Goal: Task Accomplishment & Management: Use online tool/utility

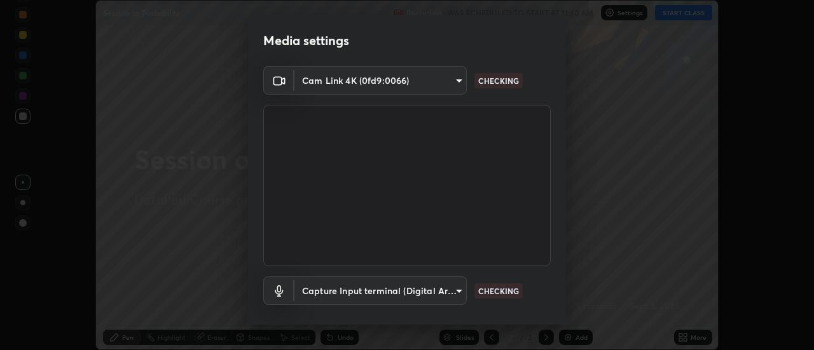
scroll to position [67, 0]
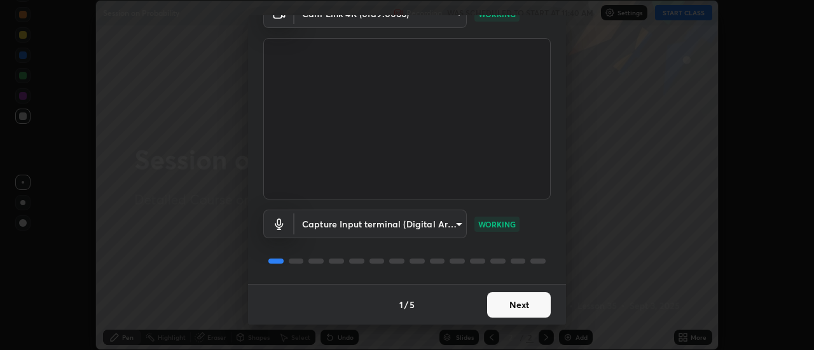
click at [509, 307] on button "Next" at bounding box center [519, 304] width 64 height 25
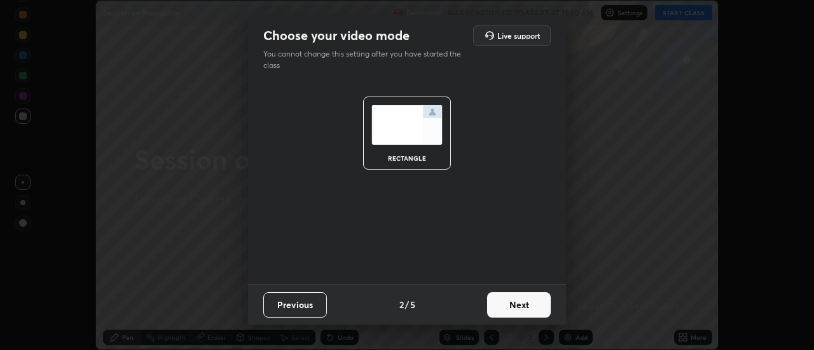
click at [513, 309] on button "Next" at bounding box center [519, 304] width 64 height 25
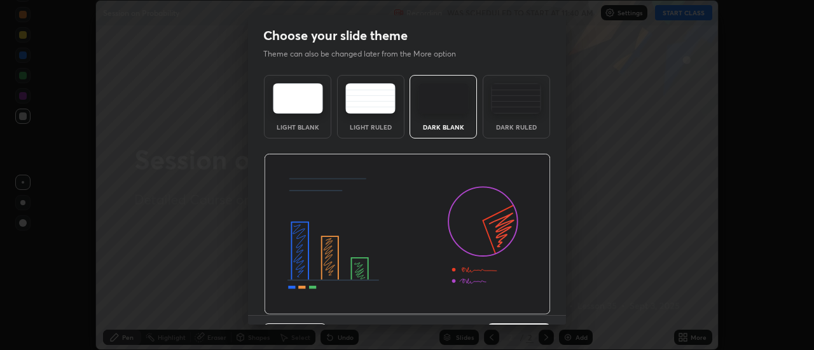
scroll to position [31, 0]
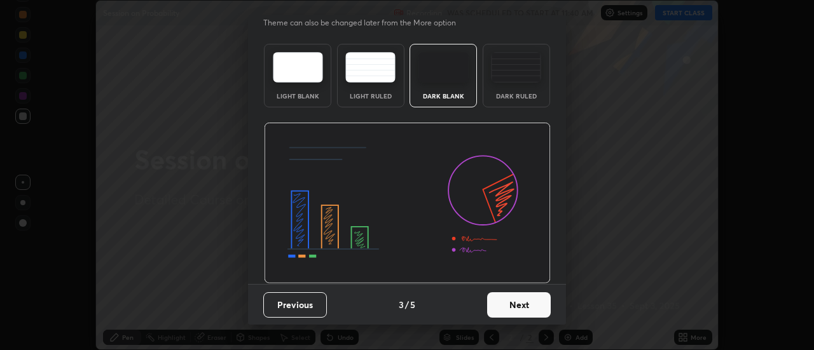
click at [516, 309] on button "Next" at bounding box center [519, 304] width 64 height 25
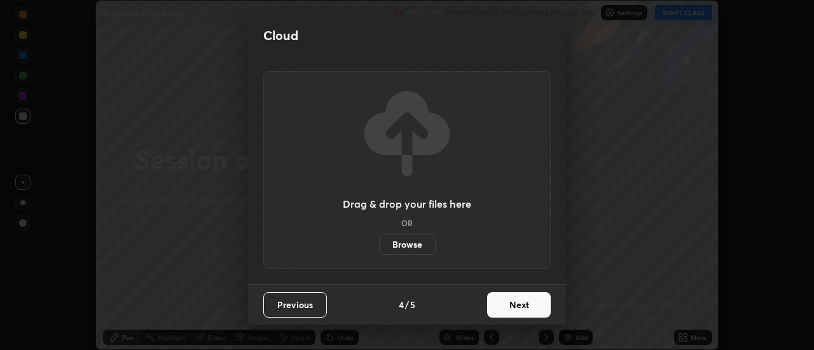
scroll to position [0, 0]
click at [512, 309] on button "Next" at bounding box center [519, 304] width 64 height 25
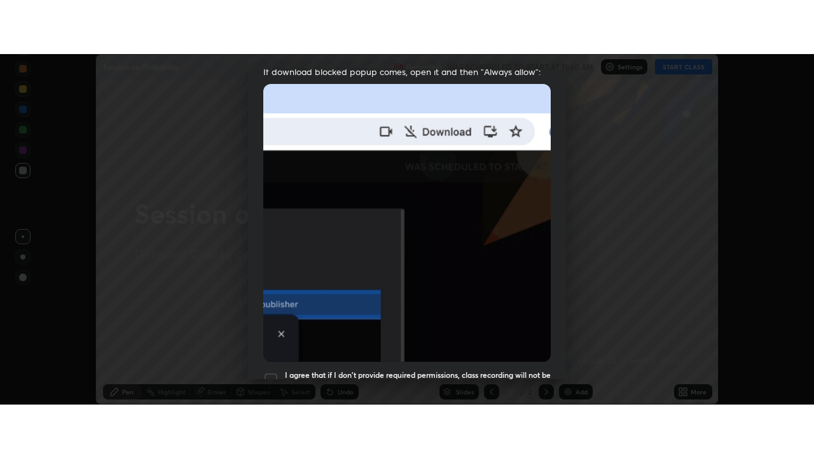
scroll to position [326, 0]
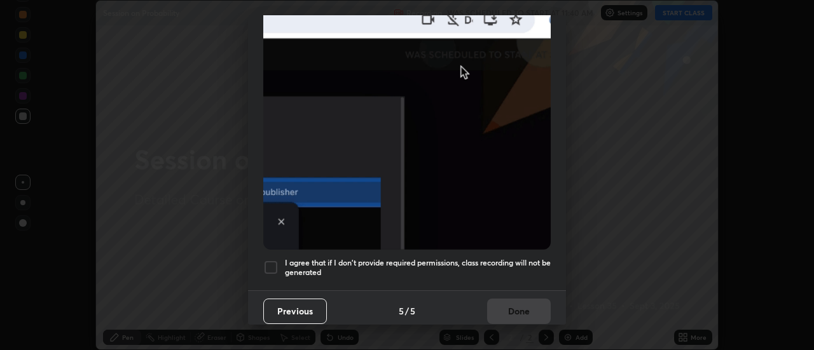
click at [270, 261] on div at bounding box center [270, 267] width 15 height 15
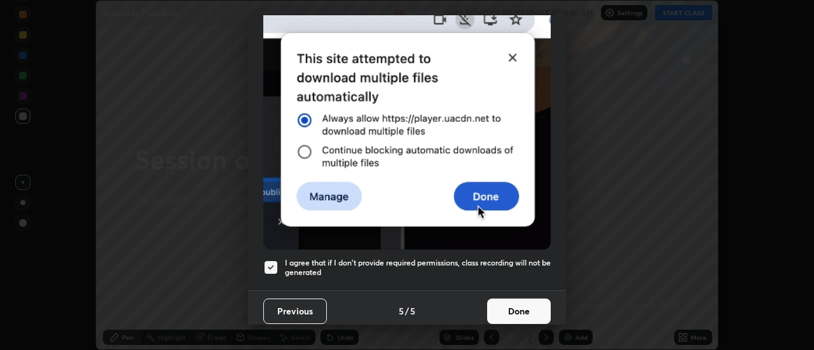
click at [516, 301] on button "Done" at bounding box center [519, 311] width 64 height 25
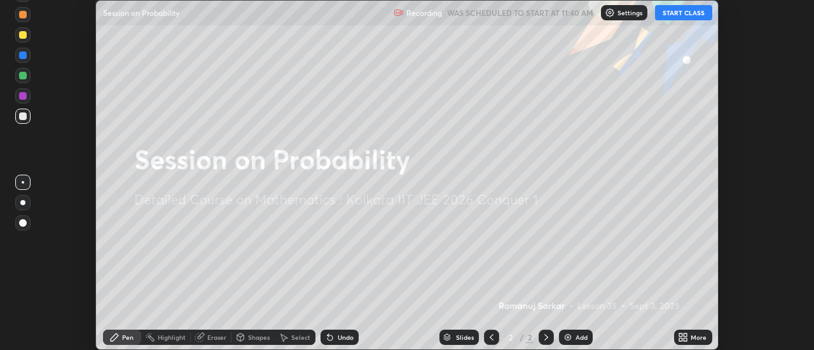
click at [682, 339] on icon at bounding box center [680, 339] width 3 height 3
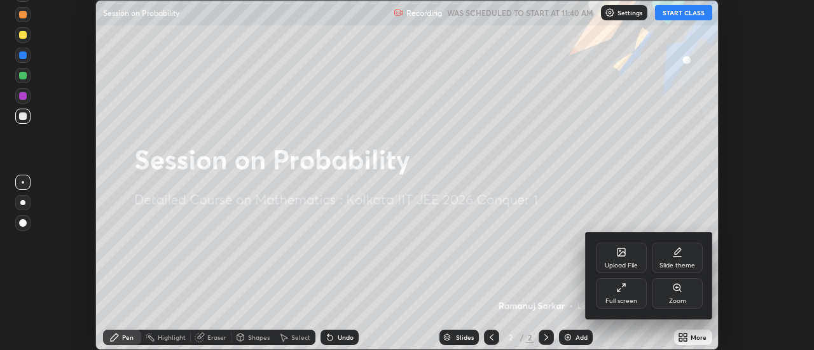
click at [622, 291] on icon at bounding box center [621, 288] width 10 height 10
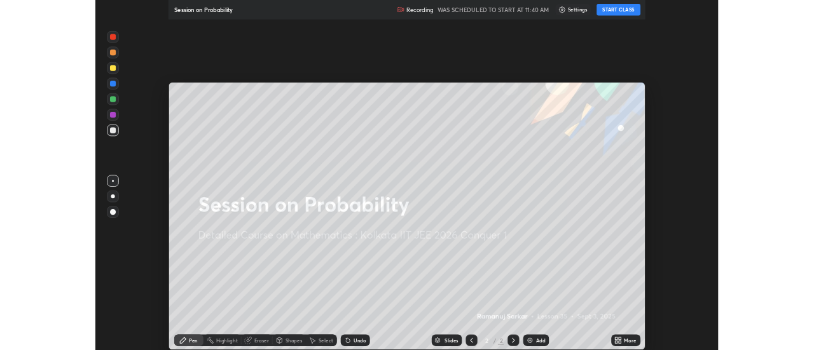
scroll to position [458, 814]
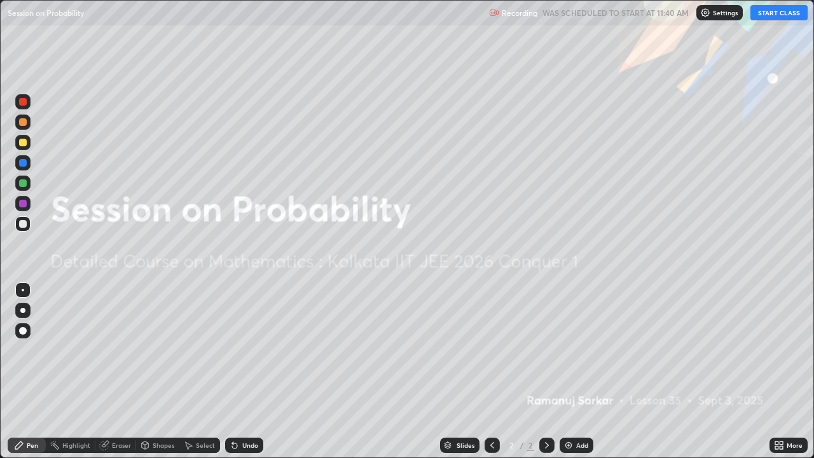
click at [775, 14] on button "START CLASS" at bounding box center [778, 12] width 57 height 15
click at [577, 350] on div "Add" at bounding box center [576, 444] width 34 height 15
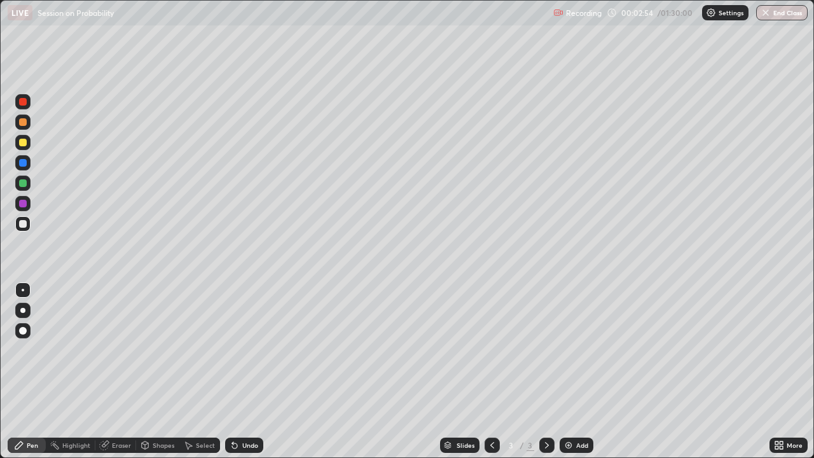
click at [0, 350] on div "Setting up your live class" at bounding box center [407, 229] width 814 height 458
click at [24, 144] on div at bounding box center [23, 143] width 8 height 8
click at [25, 314] on div at bounding box center [22, 310] width 15 height 15
click at [200, 350] on div "Select" at bounding box center [205, 445] width 19 height 6
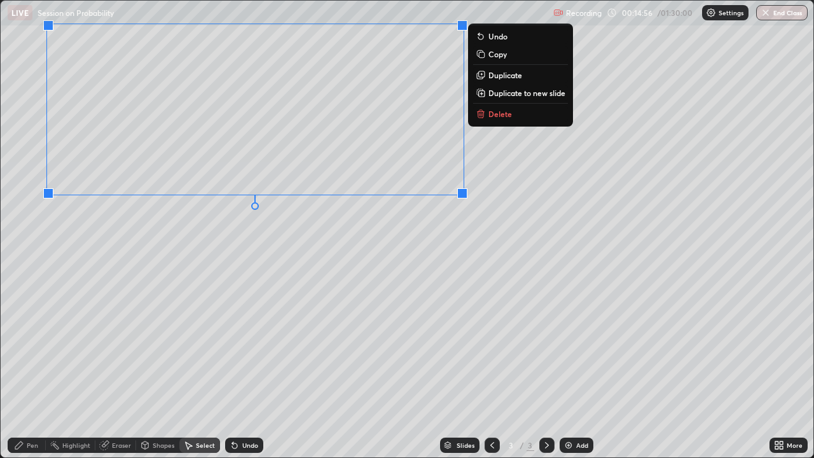
click at [398, 275] on div "0 ° Undo Copy Duplicate Duplicate to new slide Delete" at bounding box center [407, 229] width 812 height 456
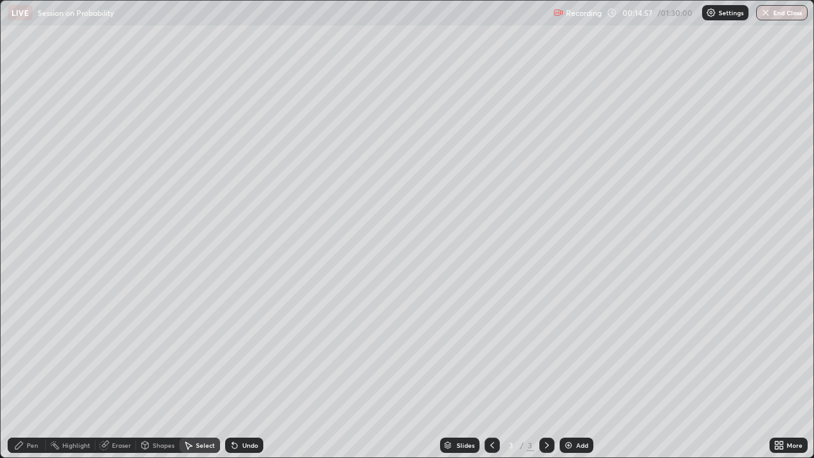
click at [36, 350] on div "Pen" at bounding box center [32, 445] width 11 height 6
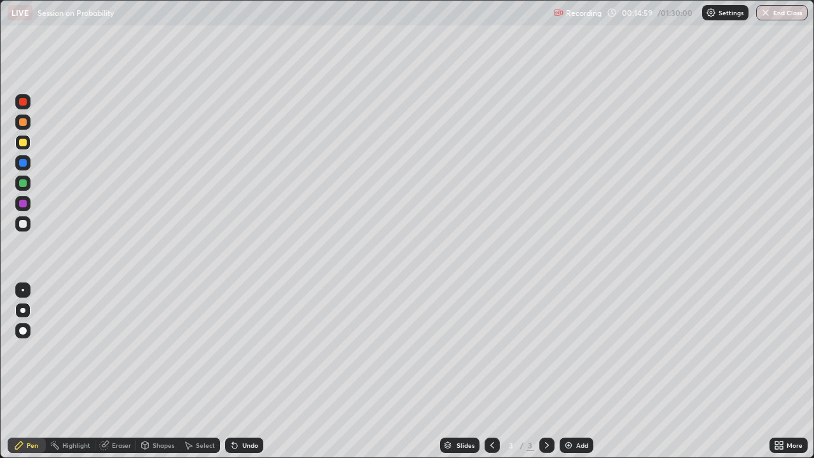
click at [27, 182] on div at bounding box center [22, 182] width 15 height 15
click at [233, 350] on icon at bounding box center [234, 445] width 5 height 5
click at [232, 350] on icon at bounding box center [234, 445] width 5 height 5
click at [233, 350] on icon at bounding box center [234, 445] width 5 height 5
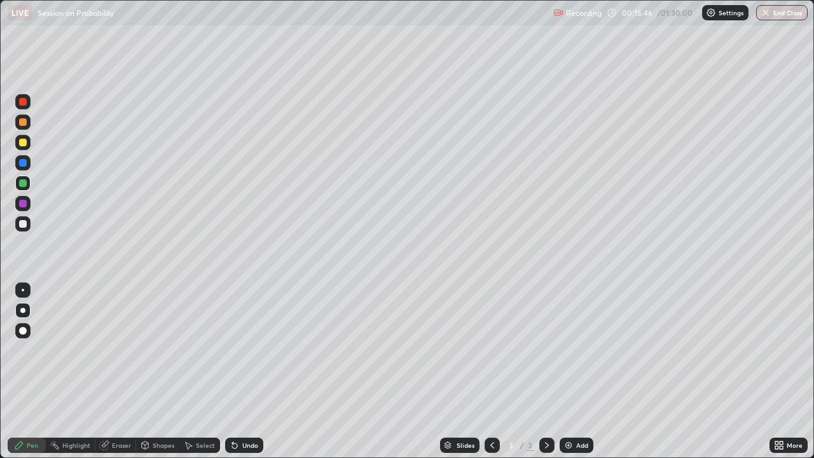
click at [233, 350] on icon at bounding box center [234, 445] width 5 height 5
click at [242, 350] on div "Undo" at bounding box center [250, 445] width 16 height 6
click at [243, 350] on div "Undo" at bounding box center [250, 445] width 16 height 6
click at [122, 350] on div "Eraser" at bounding box center [121, 445] width 19 height 6
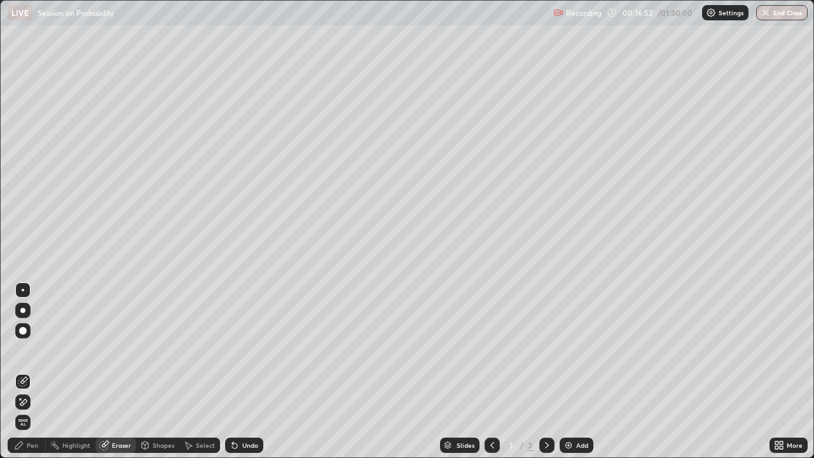
click at [35, 350] on div "Pen" at bounding box center [32, 445] width 11 height 6
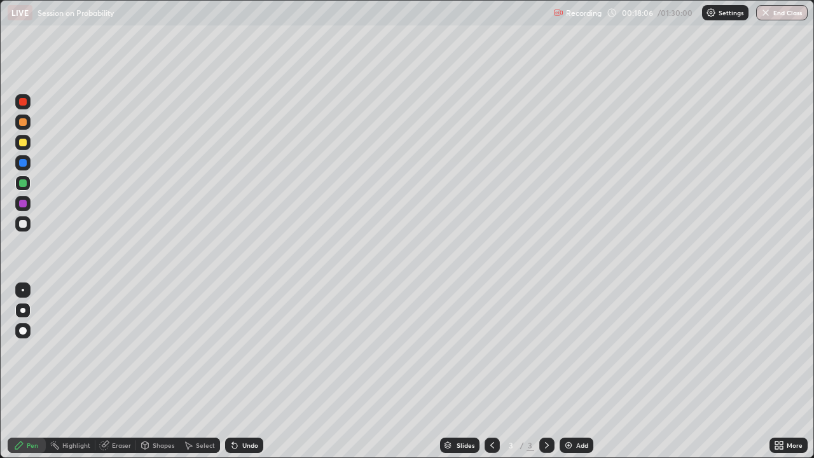
click at [566, 350] on img at bounding box center [568, 445] width 10 height 10
click at [242, 350] on div "Undo" at bounding box center [250, 445] width 16 height 6
click at [242, 350] on div "Undo" at bounding box center [244, 444] width 38 height 15
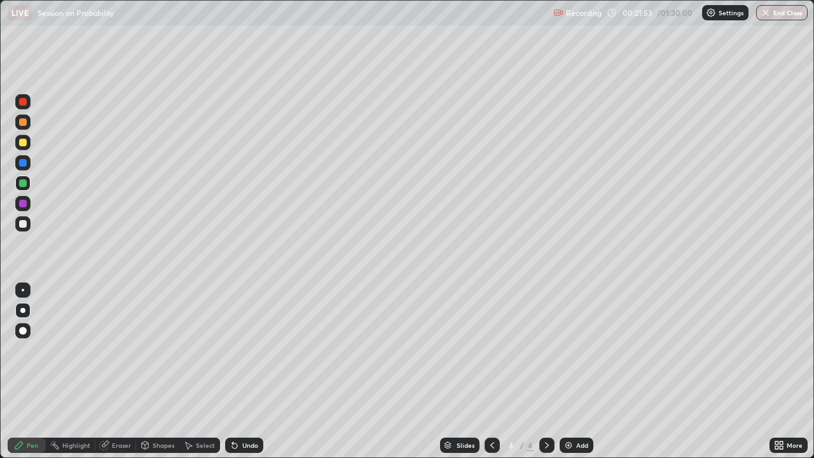
click at [196, 350] on div "Select" at bounding box center [205, 445] width 19 height 6
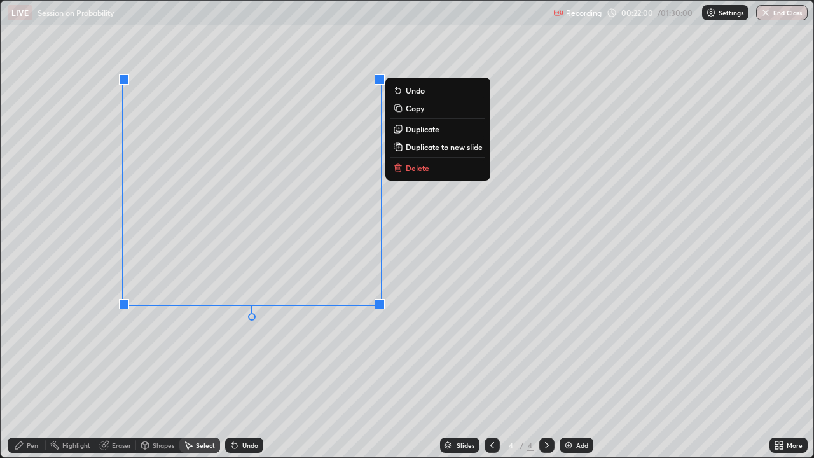
click at [242, 350] on div "Undo" at bounding box center [250, 445] width 16 height 6
click at [408, 167] on p "Delete" at bounding box center [418, 168] width 24 height 10
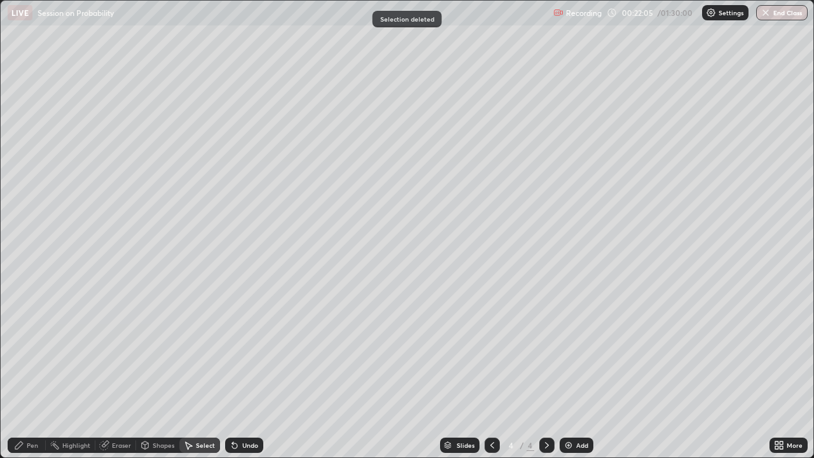
click at [38, 350] on div "Pen" at bounding box center [32, 445] width 11 height 6
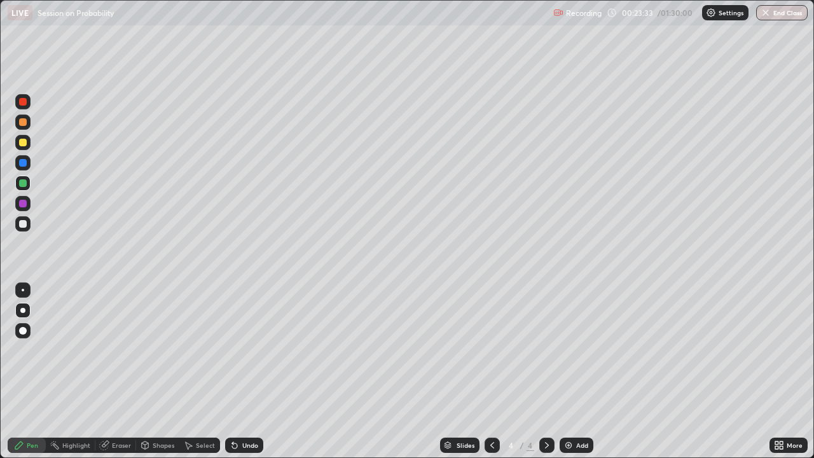
click at [245, 350] on div "Undo" at bounding box center [250, 445] width 16 height 6
click at [239, 350] on div "Undo" at bounding box center [244, 444] width 38 height 15
click at [237, 350] on icon at bounding box center [234, 445] width 10 height 10
click at [233, 350] on icon at bounding box center [234, 445] width 5 height 5
click at [235, 350] on icon at bounding box center [234, 445] width 10 height 10
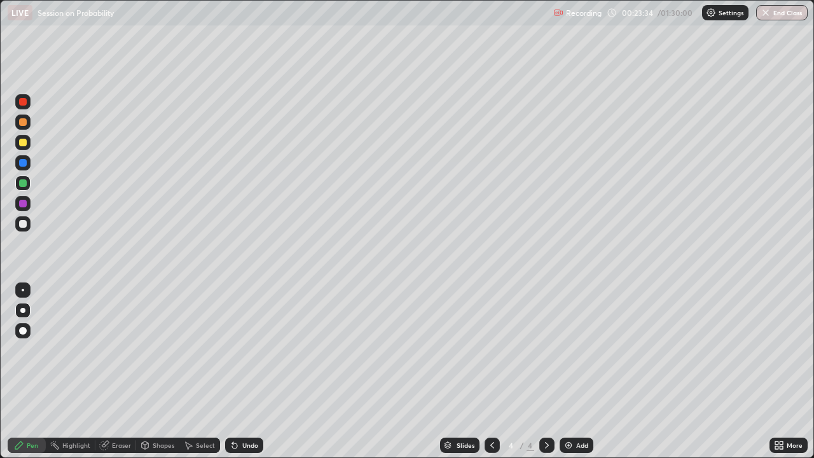
click at [235, 350] on icon at bounding box center [234, 445] width 10 height 10
click at [236, 350] on icon at bounding box center [234, 445] width 10 height 10
click at [238, 350] on div "Undo" at bounding box center [244, 444] width 38 height 15
click at [236, 350] on icon at bounding box center [234, 445] width 10 height 10
click at [118, 350] on div "Eraser" at bounding box center [115, 444] width 41 height 15
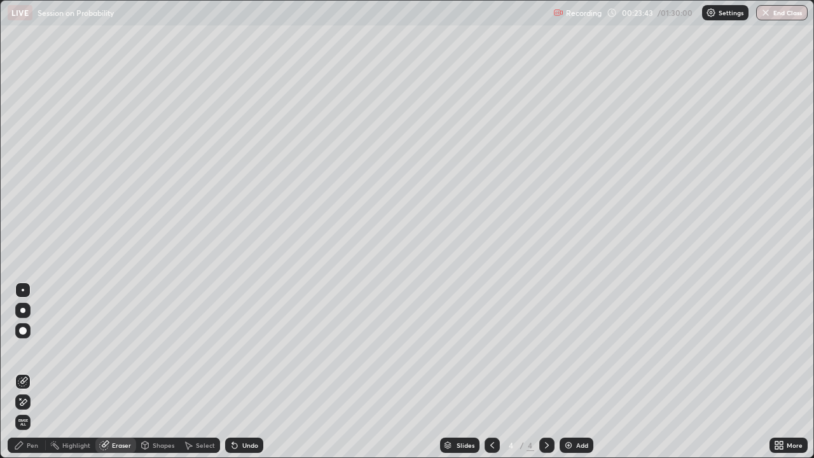
click at [24, 350] on icon at bounding box center [19, 445] width 10 height 10
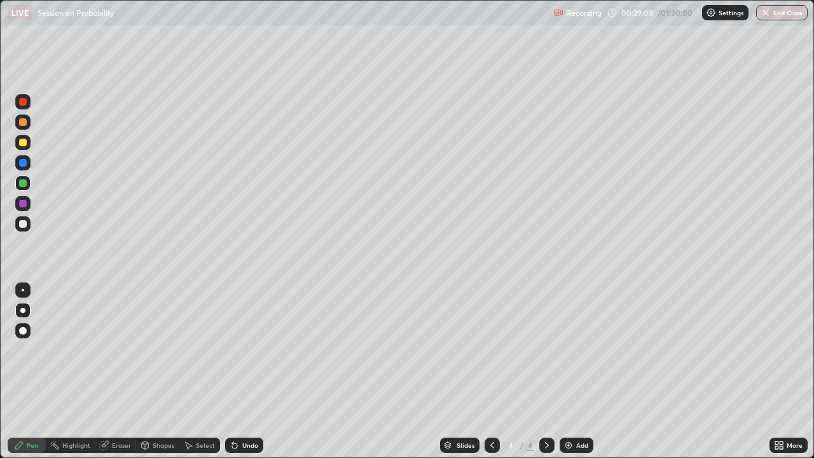
click at [549, 350] on icon at bounding box center [547, 445] width 10 height 10
click at [563, 350] on img at bounding box center [568, 445] width 10 height 10
click at [24, 143] on div at bounding box center [23, 143] width 8 height 8
click at [249, 350] on div "Undo" at bounding box center [244, 444] width 38 height 15
click at [247, 350] on div "Undo" at bounding box center [244, 444] width 38 height 15
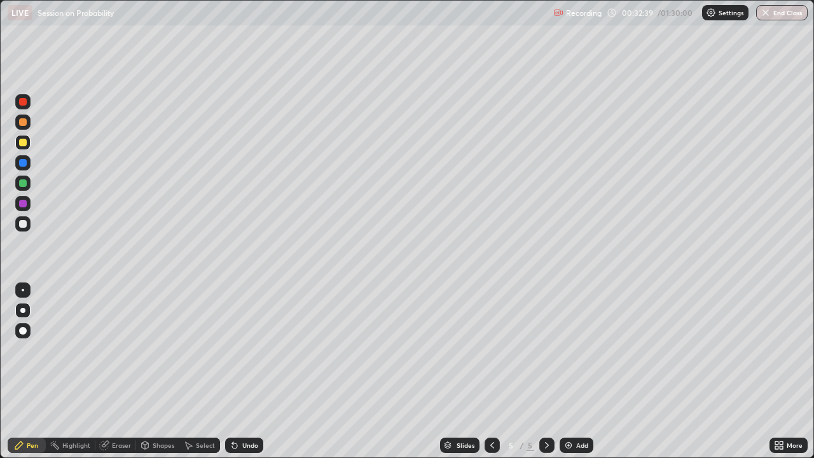
click at [248, 350] on div "Undo" at bounding box center [244, 444] width 38 height 15
click at [247, 350] on div "Undo" at bounding box center [250, 445] width 16 height 6
click at [250, 350] on div "Undo" at bounding box center [250, 445] width 16 height 6
click at [568, 350] on img at bounding box center [568, 445] width 10 height 10
click at [24, 184] on div at bounding box center [23, 183] width 8 height 8
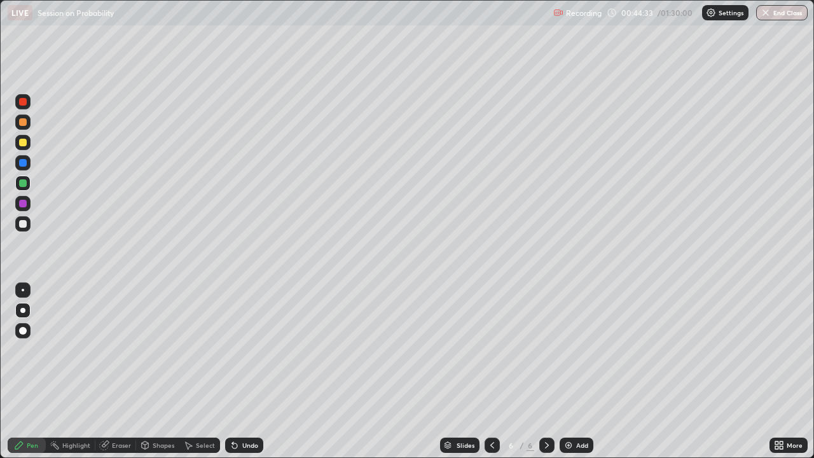
click at [247, 350] on div "Undo" at bounding box center [244, 444] width 38 height 15
click at [250, 350] on div "Undo" at bounding box center [250, 445] width 16 height 6
click at [248, 350] on div "Undo" at bounding box center [250, 445] width 16 height 6
click at [246, 350] on div "Undo" at bounding box center [250, 445] width 16 height 6
click at [247, 350] on div "Undo" at bounding box center [250, 445] width 16 height 6
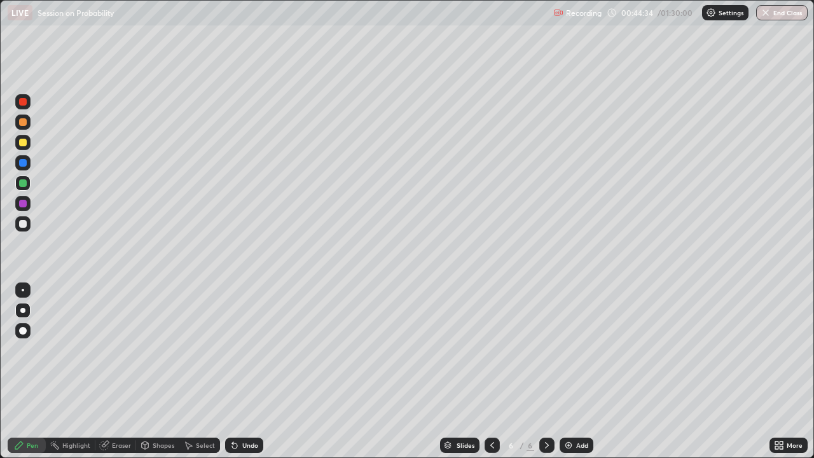
click at [246, 350] on div "Undo" at bounding box center [244, 444] width 38 height 15
click at [245, 350] on div "Undo" at bounding box center [244, 444] width 38 height 15
click at [244, 350] on div "Undo" at bounding box center [244, 444] width 38 height 15
click at [243, 350] on div "Undo" at bounding box center [244, 444] width 38 height 15
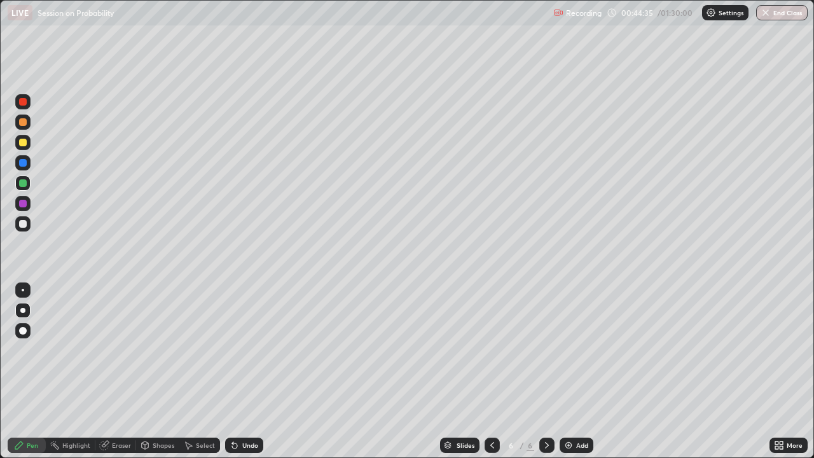
click at [244, 350] on div "Undo" at bounding box center [244, 444] width 38 height 15
click at [243, 350] on div "Undo" at bounding box center [244, 444] width 38 height 15
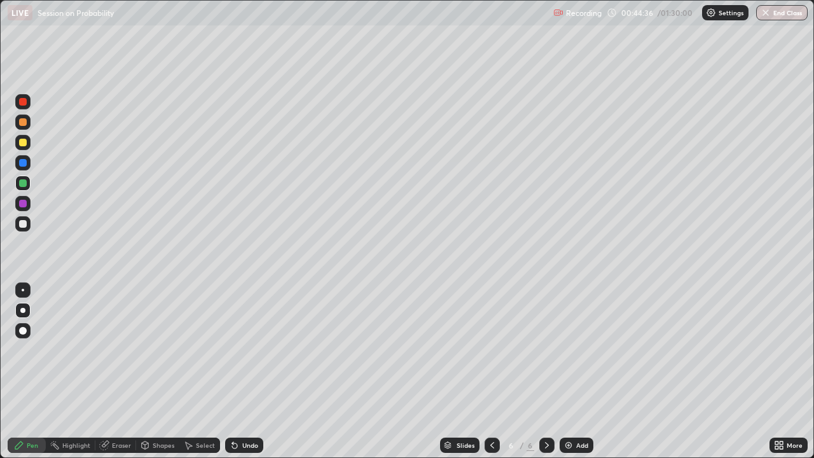
click at [242, 350] on div "Undo" at bounding box center [244, 444] width 38 height 15
click at [240, 350] on div "Undo" at bounding box center [244, 444] width 38 height 15
click at [243, 350] on div "Undo" at bounding box center [250, 445] width 16 height 6
click at [242, 350] on div "Undo" at bounding box center [250, 445] width 16 height 6
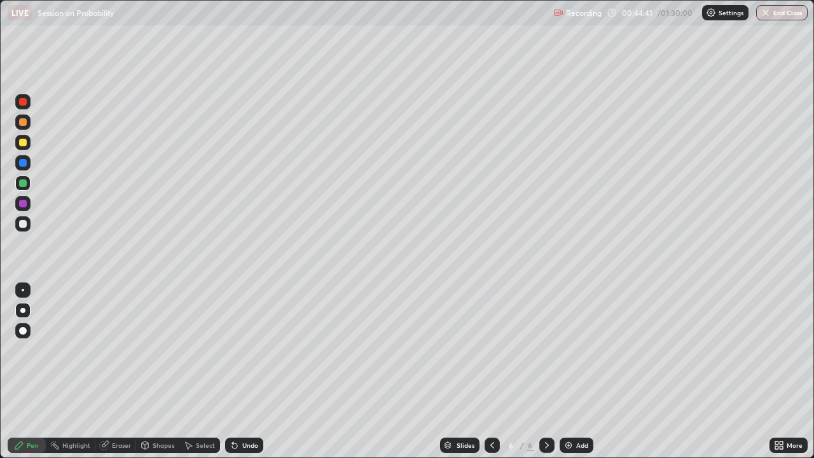
click at [237, 350] on icon at bounding box center [234, 445] width 10 height 10
click at [236, 350] on div "Undo" at bounding box center [244, 444] width 38 height 15
click at [236, 350] on icon at bounding box center [234, 445] width 10 height 10
click at [233, 350] on icon at bounding box center [234, 445] width 5 height 5
click at [232, 350] on icon at bounding box center [232, 442] width 1 height 1
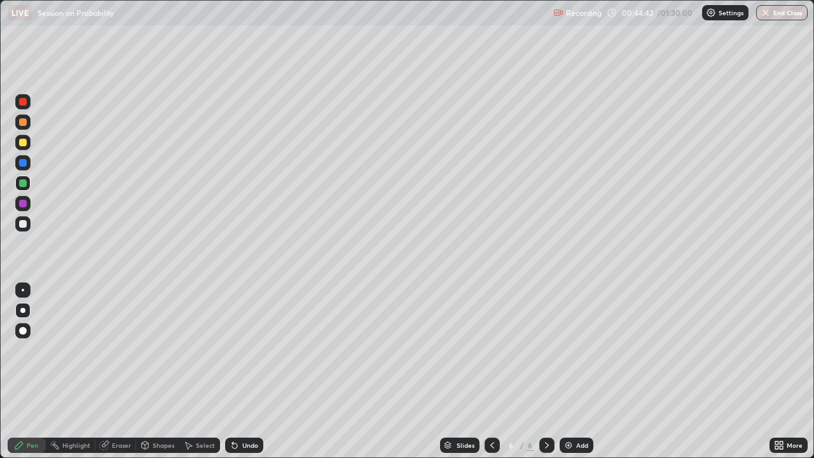
click at [232, 350] on icon at bounding box center [232, 442] width 1 height 1
click at [243, 350] on div "Undo" at bounding box center [250, 445] width 16 height 6
click at [236, 350] on icon at bounding box center [234, 445] width 10 height 10
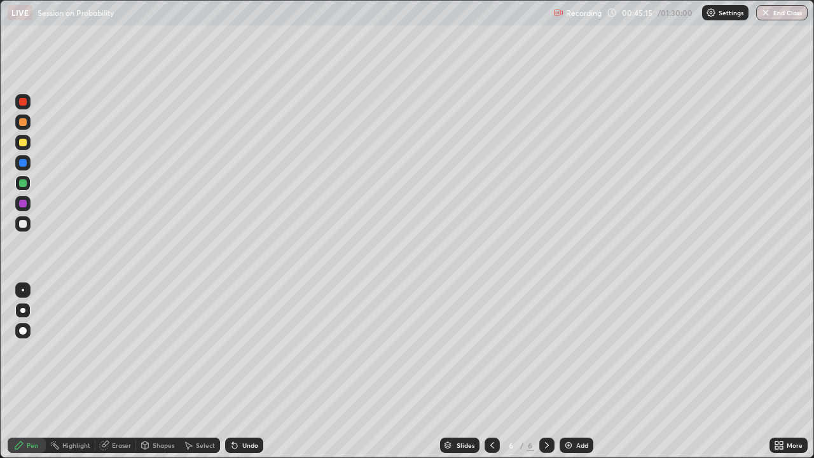
click at [235, 350] on icon at bounding box center [234, 445] width 5 height 5
click at [234, 350] on icon at bounding box center [234, 445] width 10 height 10
click at [232, 350] on icon at bounding box center [232, 442] width 1 height 1
click at [233, 350] on icon at bounding box center [234, 445] width 5 height 5
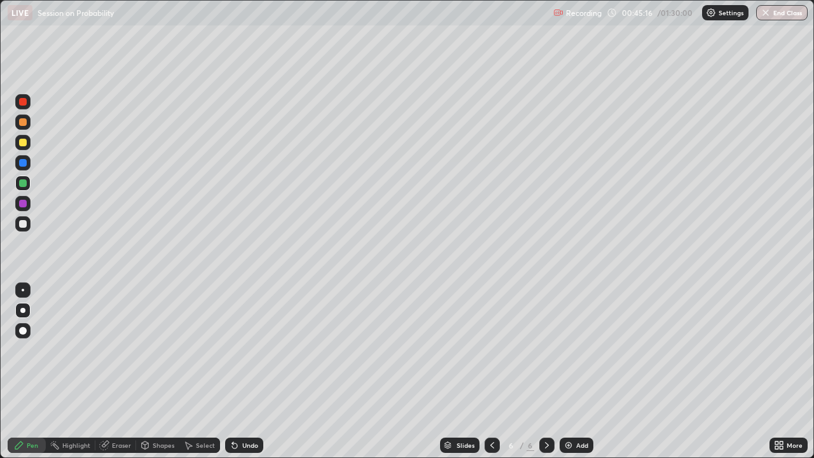
click at [232, 350] on icon at bounding box center [234, 445] width 5 height 5
click at [233, 350] on icon at bounding box center [234, 445] width 5 height 5
click at [232, 350] on icon at bounding box center [234, 445] width 5 height 5
click at [232, 350] on icon at bounding box center [232, 442] width 1 height 1
click at [243, 350] on div "Undo" at bounding box center [250, 445] width 16 height 6
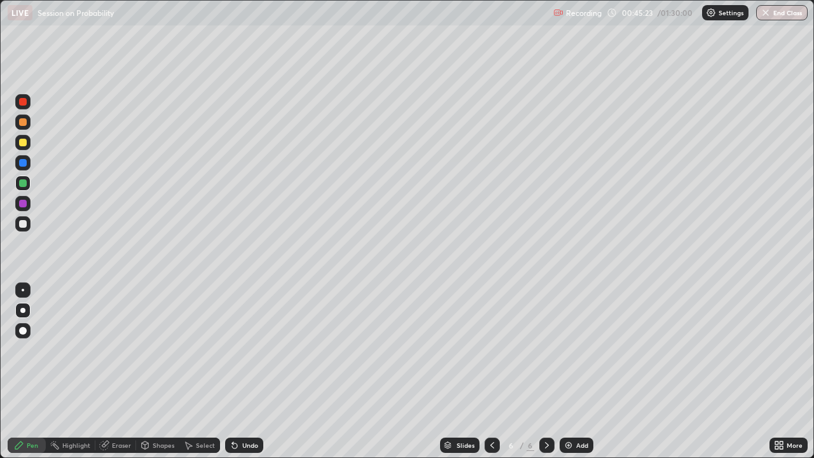
click at [245, 350] on div "Undo" at bounding box center [250, 445] width 16 height 6
click at [243, 350] on div "Undo" at bounding box center [250, 445] width 16 height 6
click at [242, 350] on div "Undo" at bounding box center [250, 445] width 16 height 6
click at [22, 160] on div at bounding box center [23, 163] width 8 height 8
click at [25, 127] on div at bounding box center [22, 121] width 15 height 15
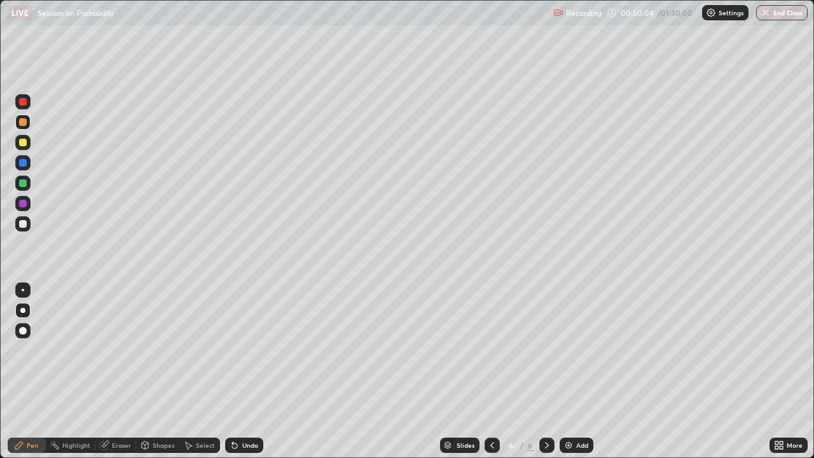
click at [270, 350] on div "Slides 6 / 6 Add" at bounding box center [516, 444] width 506 height 25
click at [372, 350] on div "Slides 6 / 6 Add" at bounding box center [516, 444] width 506 height 25
click at [392, 350] on div "Slides 6 / 6 Add" at bounding box center [516, 444] width 506 height 25
click at [397, 350] on div "Slides 6 / 6 Add" at bounding box center [516, 444] width 506 height 25
click at [406, 350] on div "Slides 6 / 6 Add" at bounding box center [516, 444] width 506 height 25
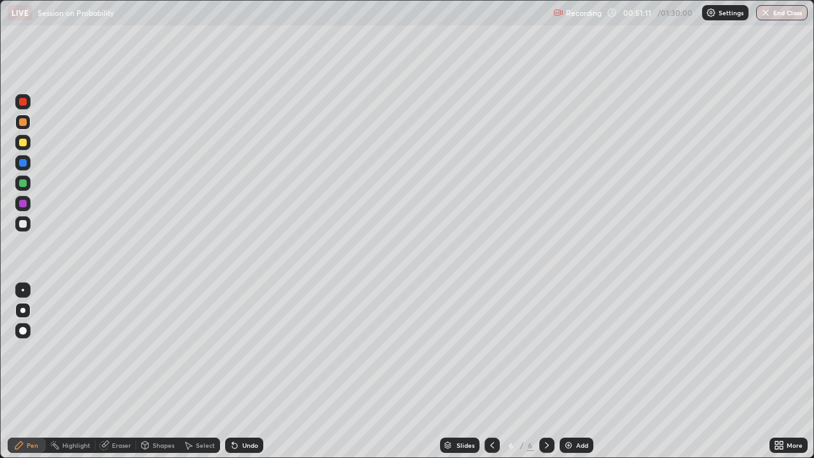
click at [492, 350] on icon at bounding box center [492, 445] width 10 height 10
click at [489, 350] on icon at bounding box center [492, 445] width 10 height 10
click at [545, 350] on icon at bounding box center [547, 445] width 4 height 6
click at [550, 350] on div at bounding box center [546, 444] width 15 height 15
click at [551, 350] on div at bounding box center [546, 444] width 15 height 15
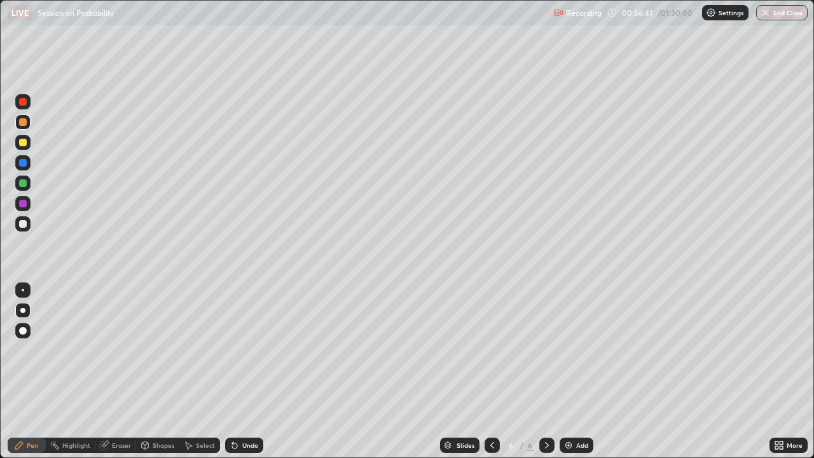
click at [490, 350] on icon at bounding box center [492, 445] width 4 height 6
click at [582, 350] on div "Add" at bounding box center [576, 444] width 34 height 15
click at [571, 350] on div "Add" at bounding box center [576, 444] width 34 height 15
click at [203, 350] on div "Select" at bounding box center [205, 445] width 19 height 6
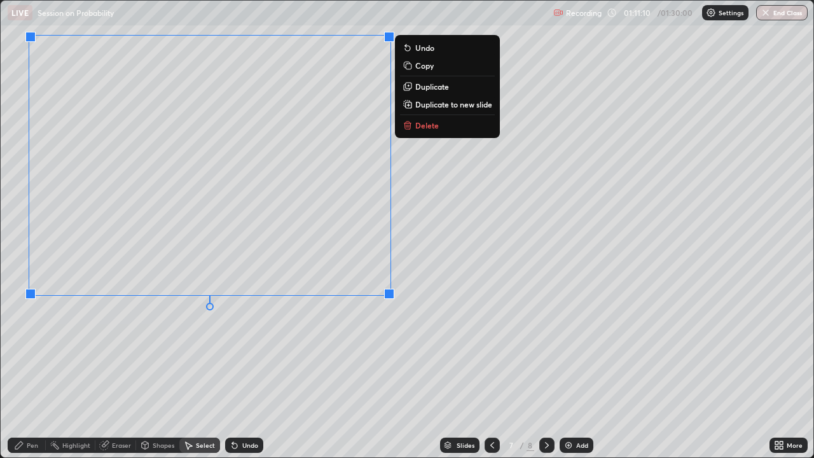
click at [313, 350] on div "0 ° Undo Copy Duplicate Duplicate to new slide Delete" at bounding box center [407, 229] width 812 height 456
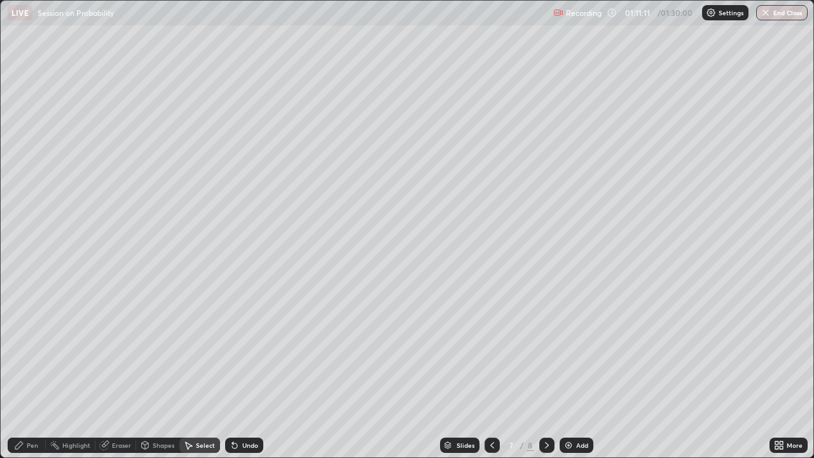
click at [31, 350] on div "Pen" at bounding box center [32, 445] width 11 height 6
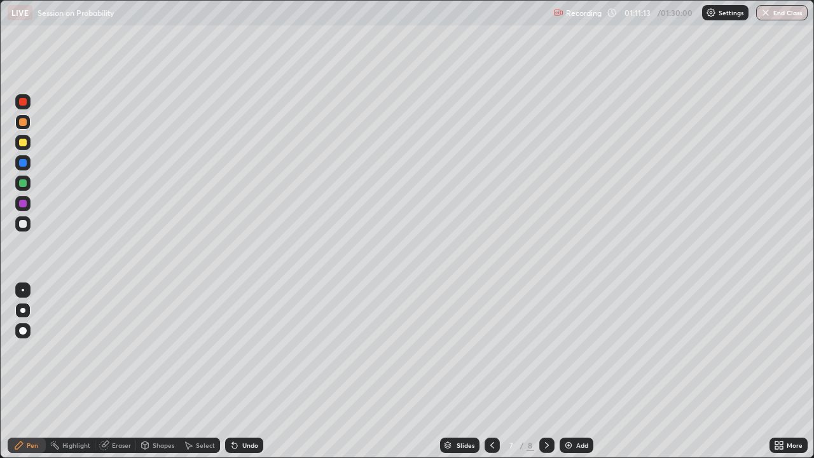
click at [25, 182] on div at bounding box center [23, 183] width 8 height 8
click at [702, 350] on div "Slides 7 / 8 Add" at bounding box center [516, 444] width 506 height 25
click at [247, 350] on div "Undo" at bounding box center [250, 445] width 16 height 6
click at [249, 350] on div "Undo" at bounding box center [250, 445] width 16 height 6
click at [247, 350] on div "Undo" at bounding box center [250, 445] width 16 height 6
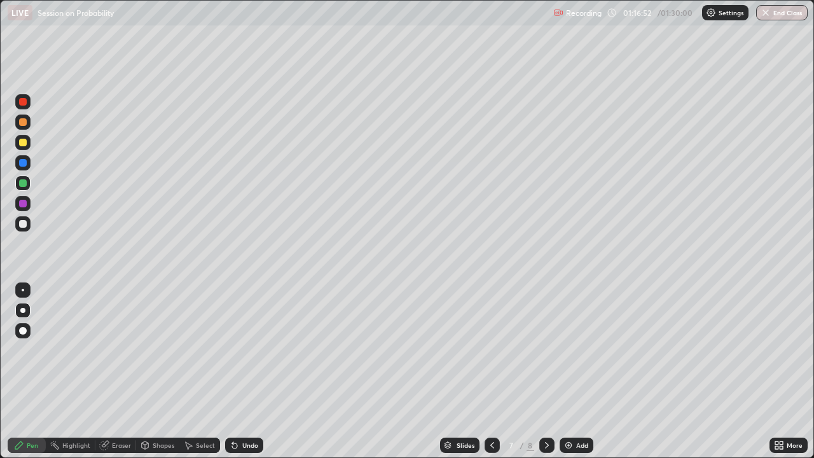
click at [240, 350] on div "Undo" at bounding box center [244, 444] width 38 height 15
click at [199, 350] on div "Select" at bounding box center [205, 445] width 19 height 6
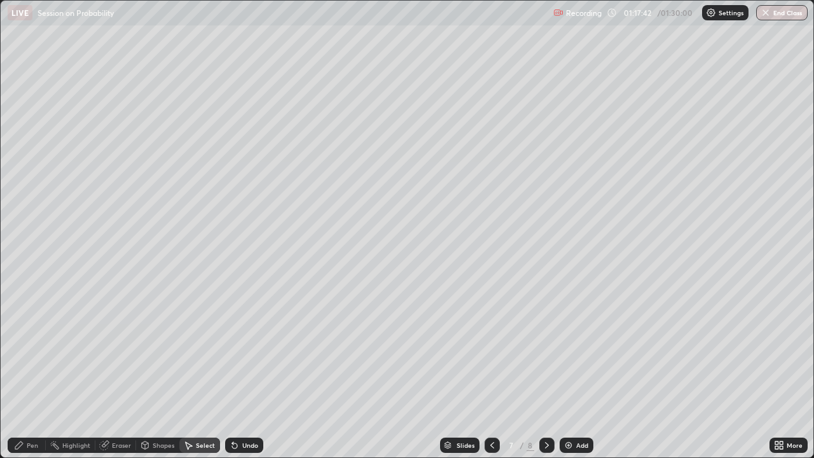
click at [35, 350] on div "Pen" at bounding box center [27, 444] width 38 height 15
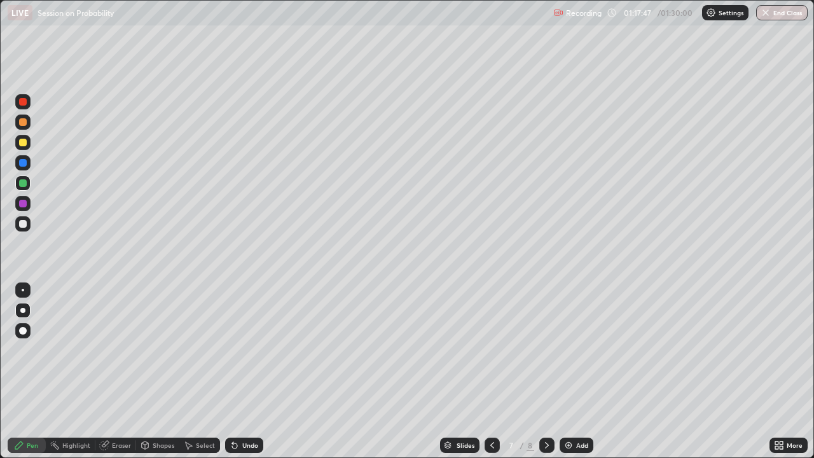
click at [22, 123] on div at bounding box center [23, 122] width 8 height 8
click at [564, 350] on img at bounding box center [568, 445] width 10 height 10
click at [245, 350] on div "Undo" at bounding box center [244, 444] width 38 height 15
click at [243, 350] on div "Undo" at bounding box center [244, 444] width 38 height 15
click at [235, 350] on icon at bounding box center [234, 445] width 10 height 10
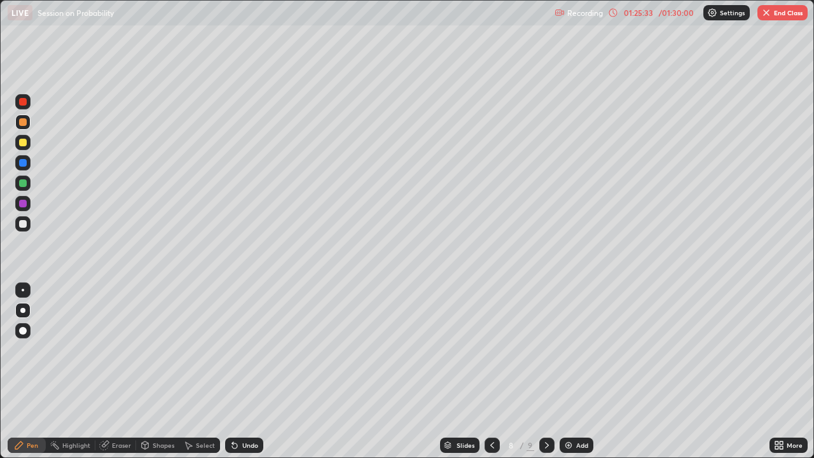
click at [24, 183] on div at bounding box center [23, 183] width 8 height 8
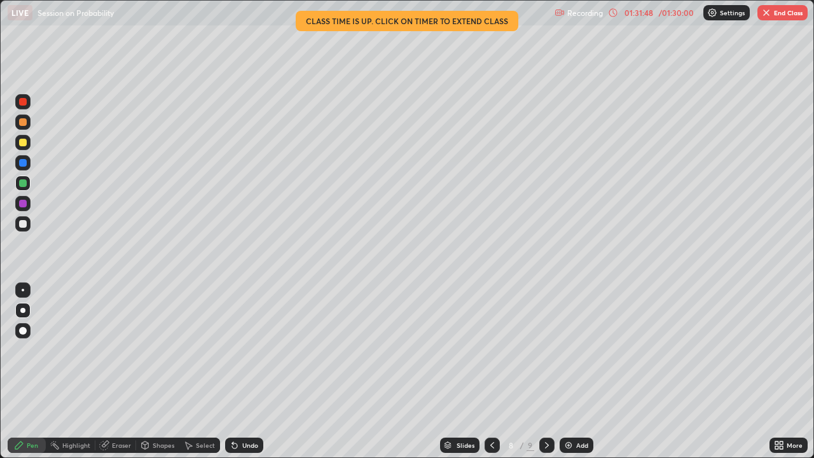
click at [572, 350] on div "Add" at bounding box center [576, 444] width 34 height 15
click at [788, 11] on button "End Class" at bounding box center [782, 12] width 50 height 15
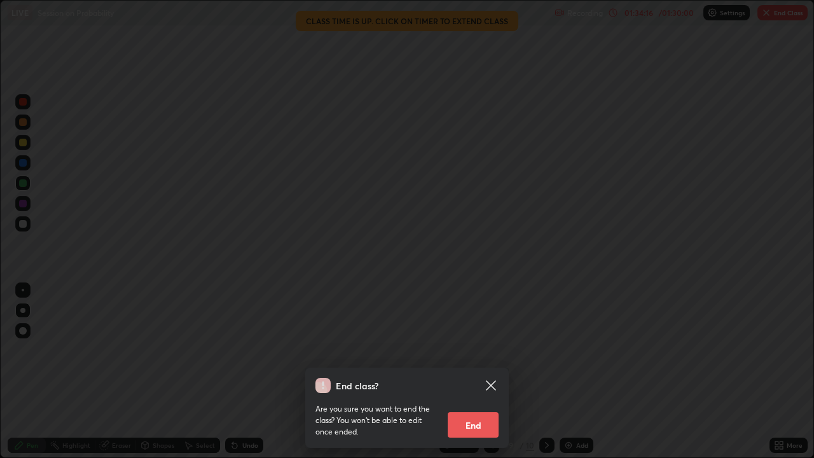
click at [495, 350] on button "End" at bounding box center [472, 424] width 51 height 25
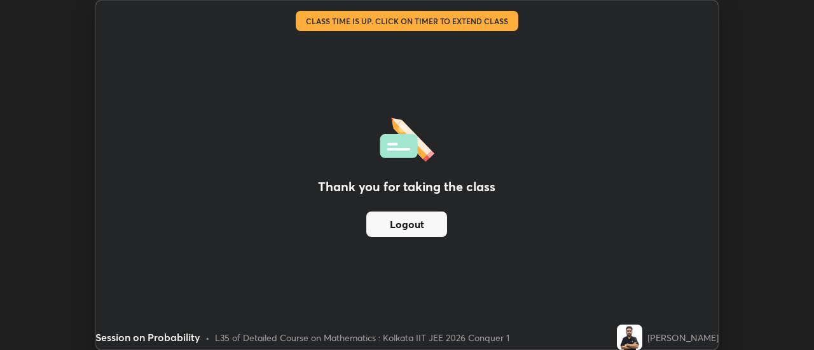
scroll to position [63213, 62750]
